Goal: Task Accomplishment & Management: Use online tool/utility

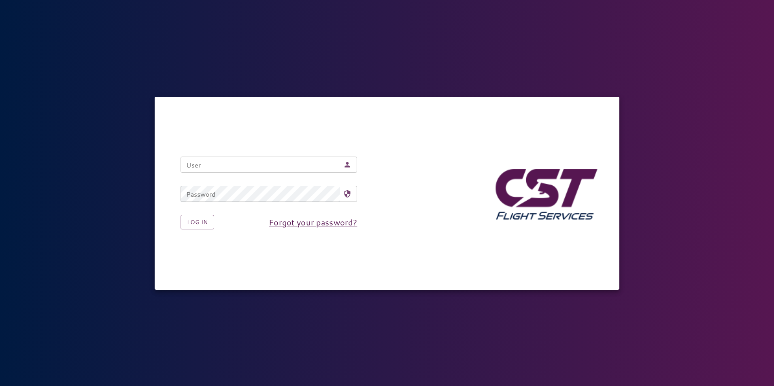
click at [216, 166] on input "User" at bounding box center [260, 165] width 159 height 16
type input "**********"
click at [202, 221] on button "Log in" at bounding box center [198, 222] width 34 height 15
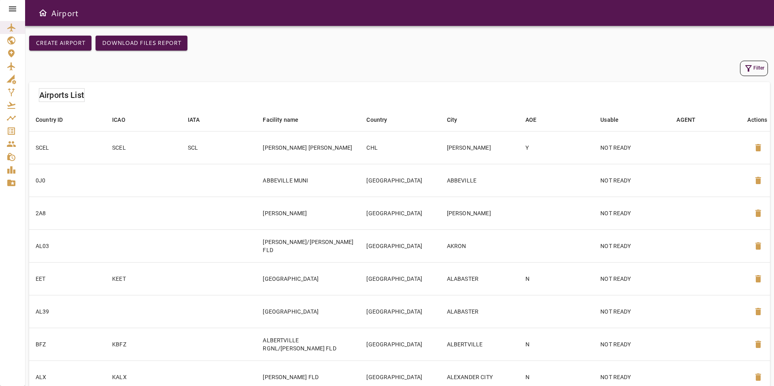
click at [15, 7] on icon at bounding box center [12, 8] width 7 height 5
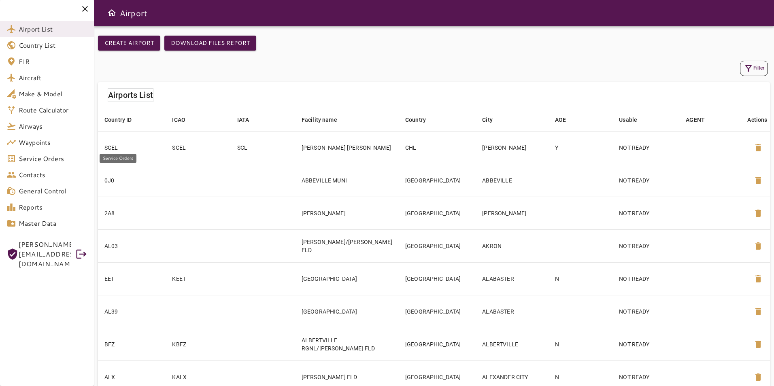
click at [49, 163] on span "Service Orders" at bounding box center [53, 159] width 69 height 10
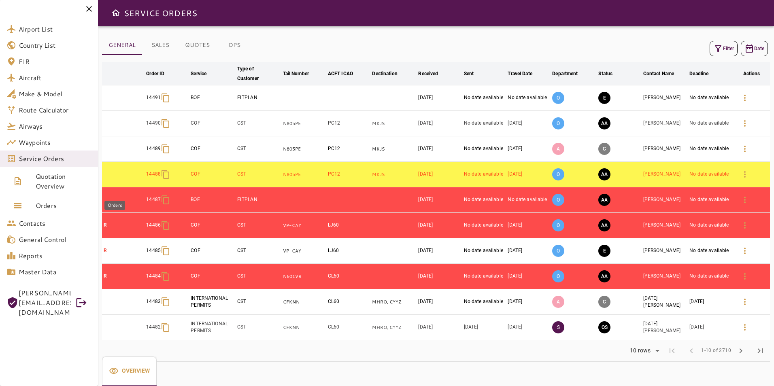
click at [59, 203] on span "Orders" at bounding box center [64, 206] width 56 height 10
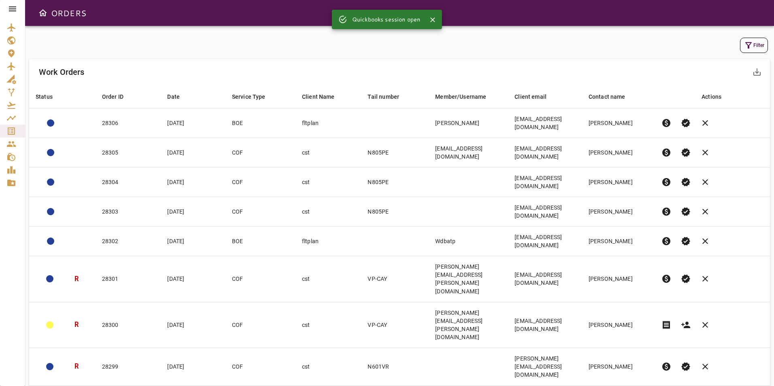
click at [19, 8] on div at bounding box center [12, 9] width 25 height 18
click at [17, 8] on div at bounding box center [12, 9] width 25 height 18
click at [12, 2] on div at bounding box center [12, 9] width 25 height 18
click at [12, 10] on icon at bounding box center [13, 9] width 10 height 10
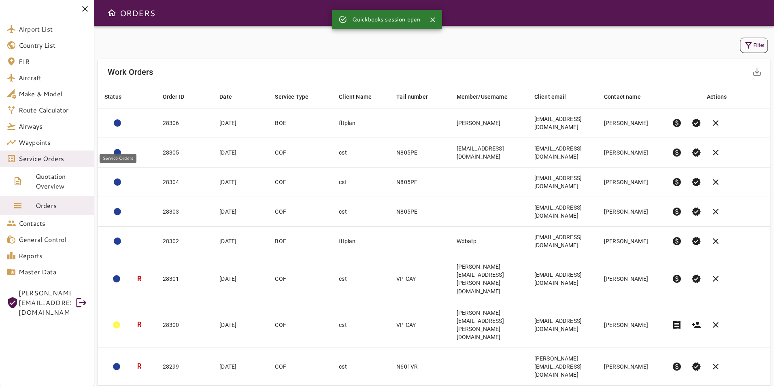
click at [56, 159] on span "Service Orders" at bounding box center [53, 159] width 69 height 10
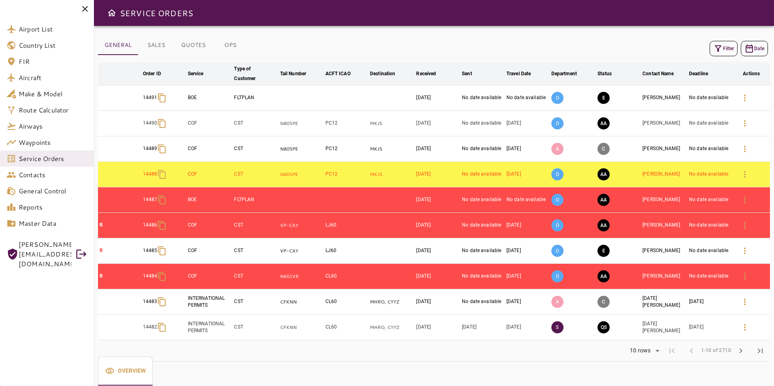
click at [722, 49] on icon "button" at bounding box center [718, 49] width 10 height 10
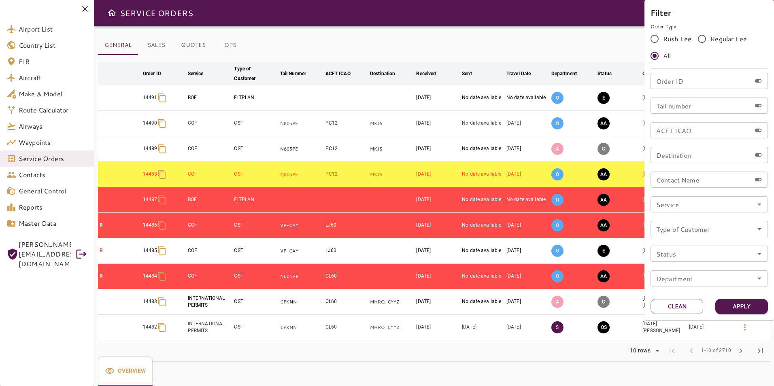
click at [699, 110] on input "Tail number" at bounding box center [700, 106] width 100 height 16
type input "******"
click at [745, 314] on div "Filter Order Type Rush Fee Regular Fee All Order ID Order ID Tail number ******…" at bounding box center [709, 160] width 130 height 320
click at [746, 310] on button "Apply" at bounding box center [741, 306] width 53 height 15
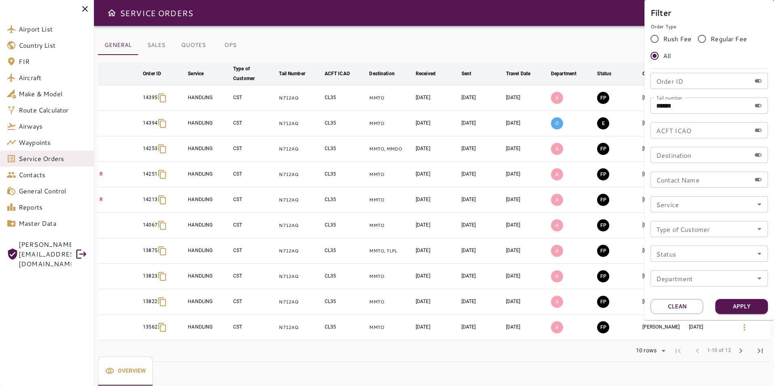
click at [483, 59] on div at bounding box center [387, 193] width 774 height 386
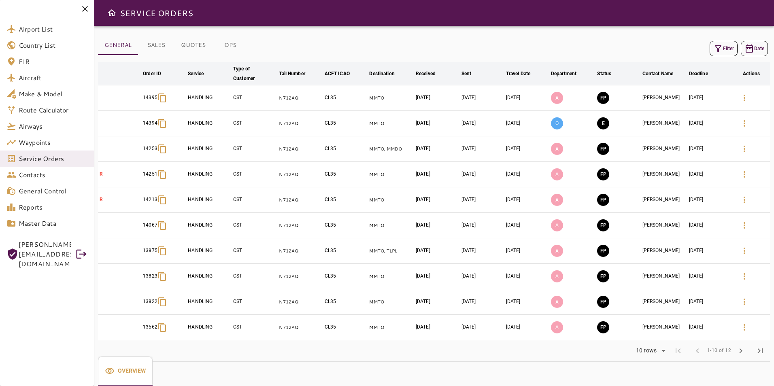
click at [716, 102] on td "[DATE]" at bounding box center [710, 97] width 46 height 25
drag, startPoint x: 716, startPoint y: 102, endPoint x: 709, endPoint y: 100, distance: 7.7
click at [709, 100] on td "[DATE]" at bounding box center [710, 97] width 46 height 25
click at [747, 100] on icon "button" at bounding box center [744, 98] width 10 height 10
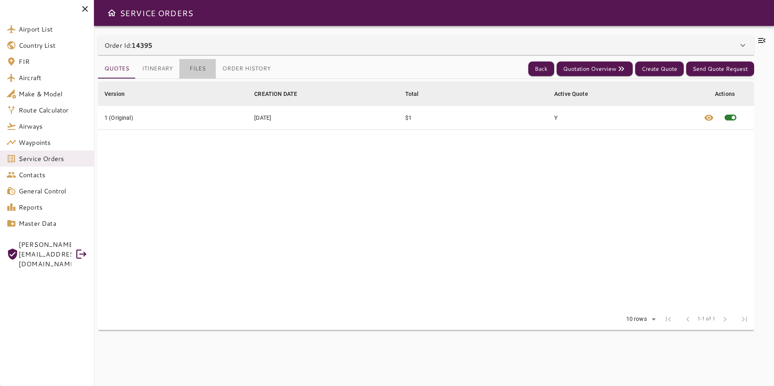
click at [190, 68] on button "Files" at bounding box center [197, 68] width 36 height 19
